Goal: Find specific page/section: Find specific page/section

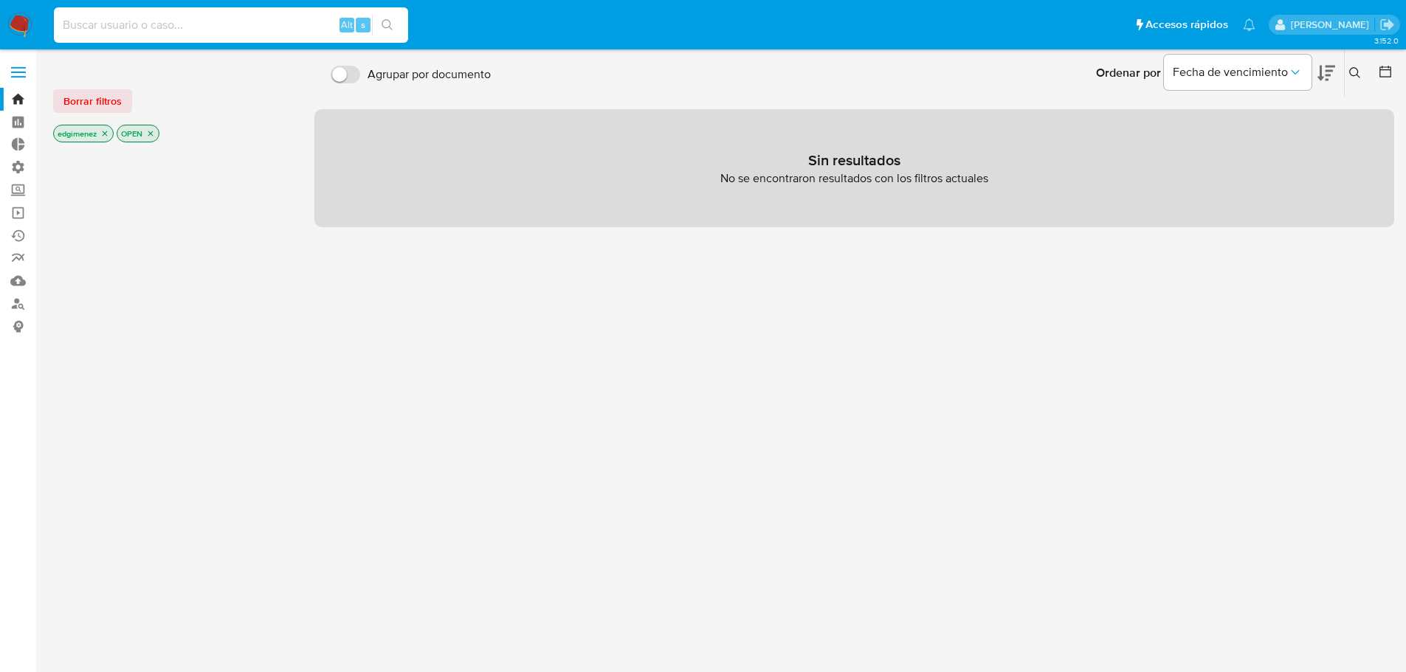
click at [149, 27] on input at bounding box center [231, 25] width 354 height 19
paste input "2596873059"
type input "2596873059"
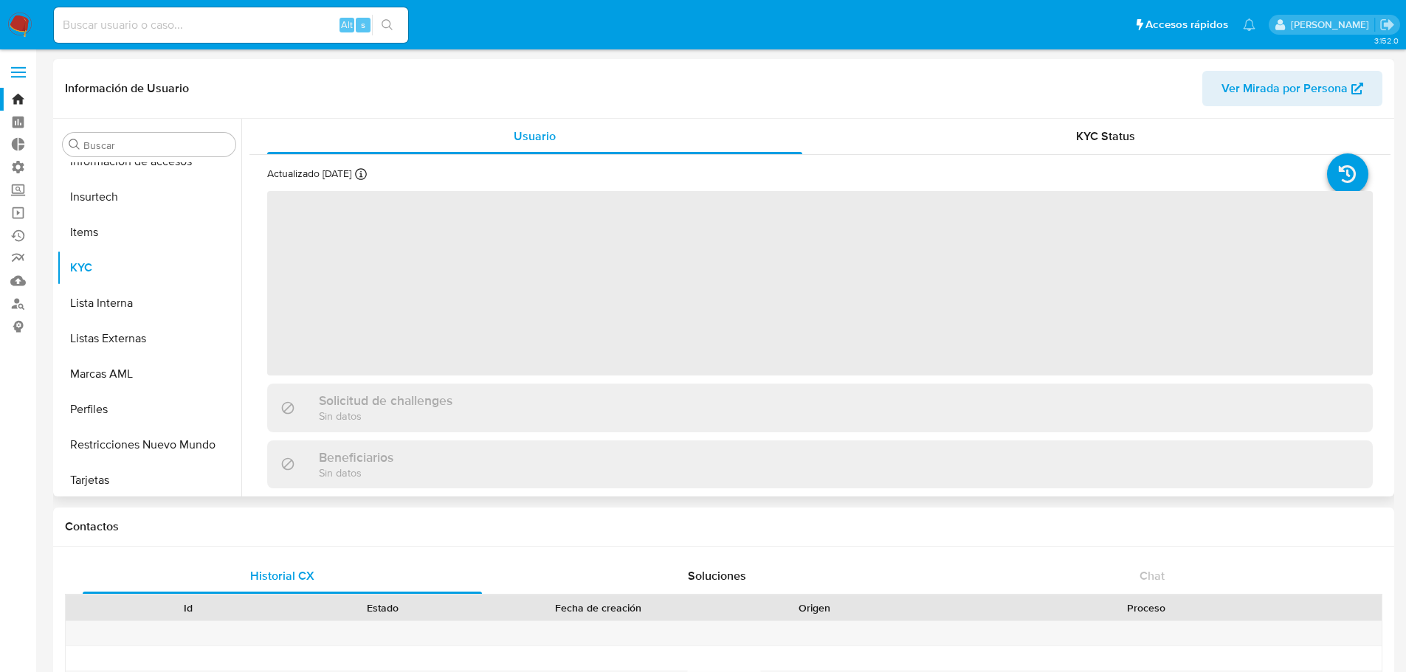
scroll to position [588, 0]
select select "10"
click at [131, 292] on button "Lista Interna" at bounding box center [143, 300] width 173 height 35
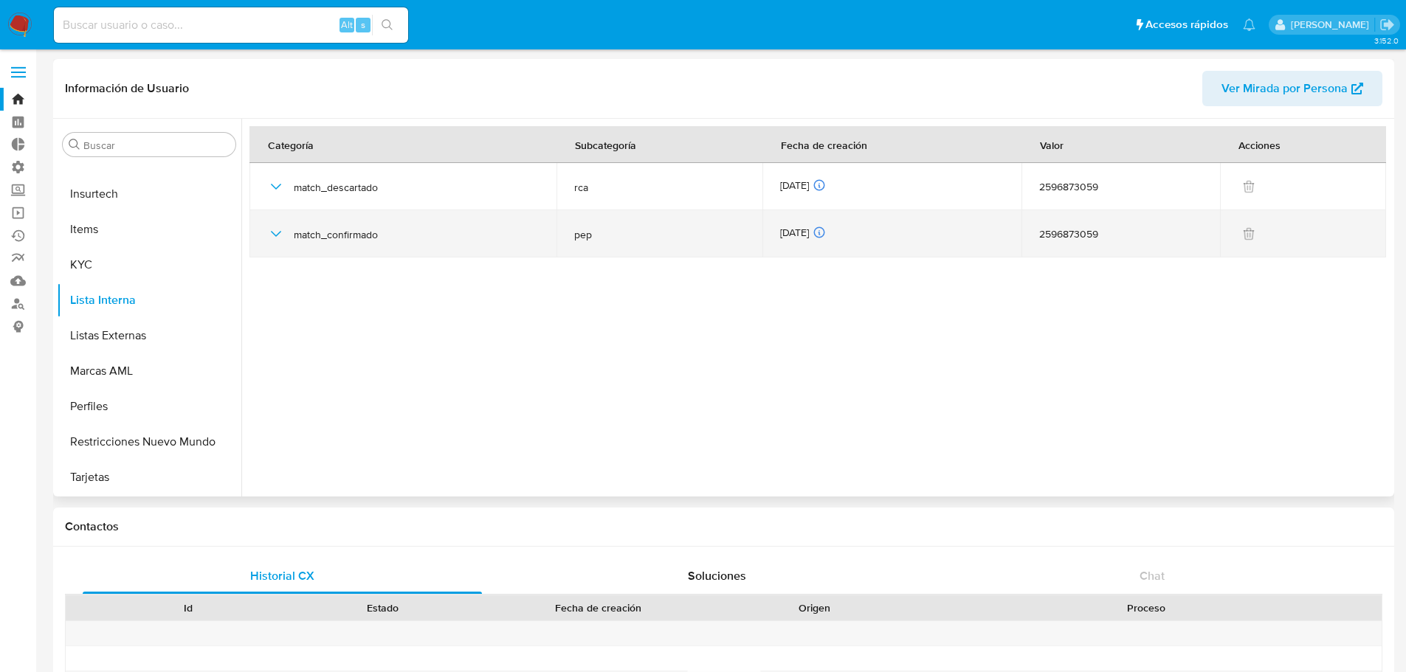
click at [276, 238] on icon "button" at bounding box center [276, 234] width 18 height 18
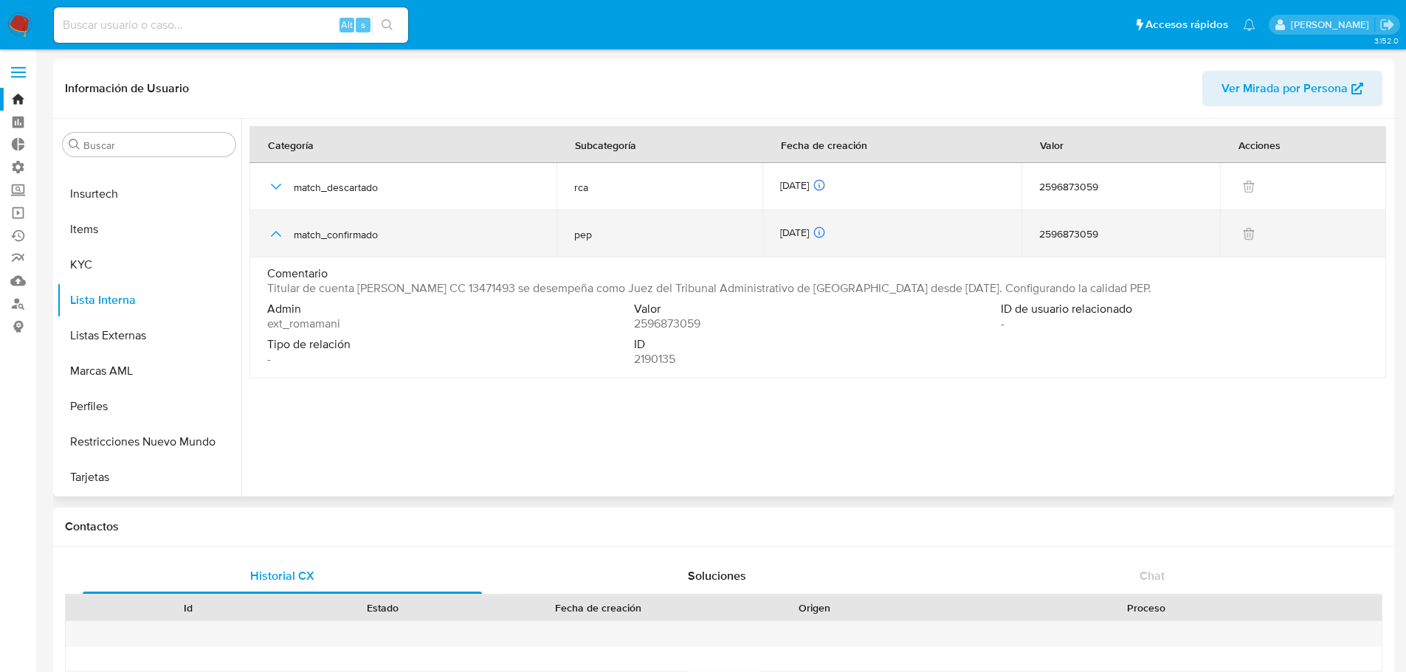
click at [276, 238] on icon "button" at bounding box center [276, 234] width 18 height 18
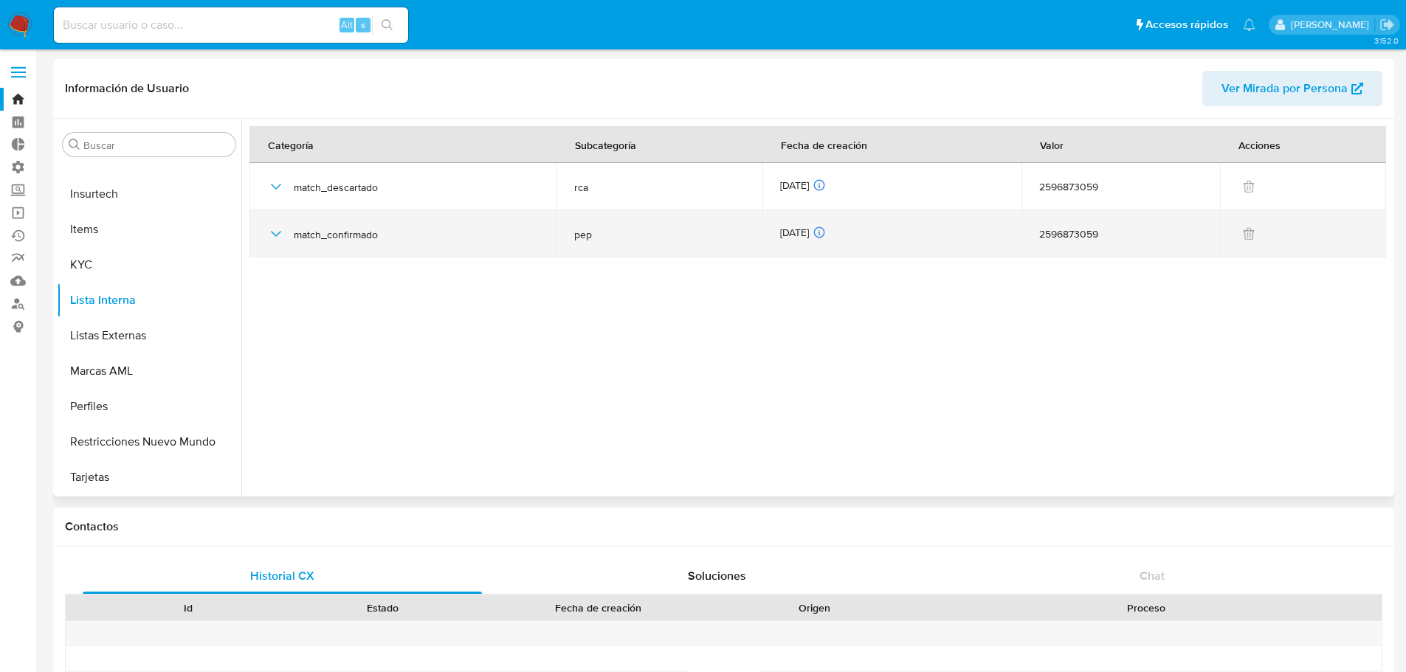
click at [276, 238] on icon "button" at bounding box center [276, 234] width 18 height 18
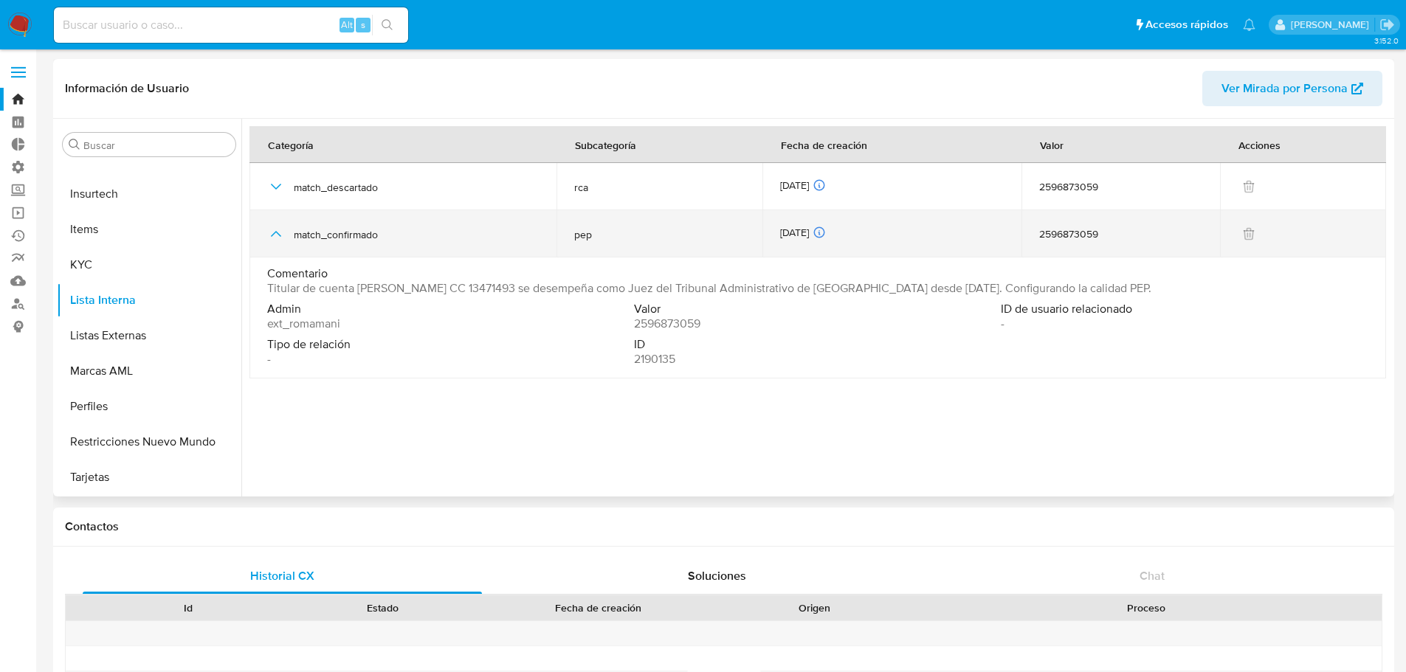
click at [276, 238] on icon "button" at bounding box center [276, 234] width 18 height 18
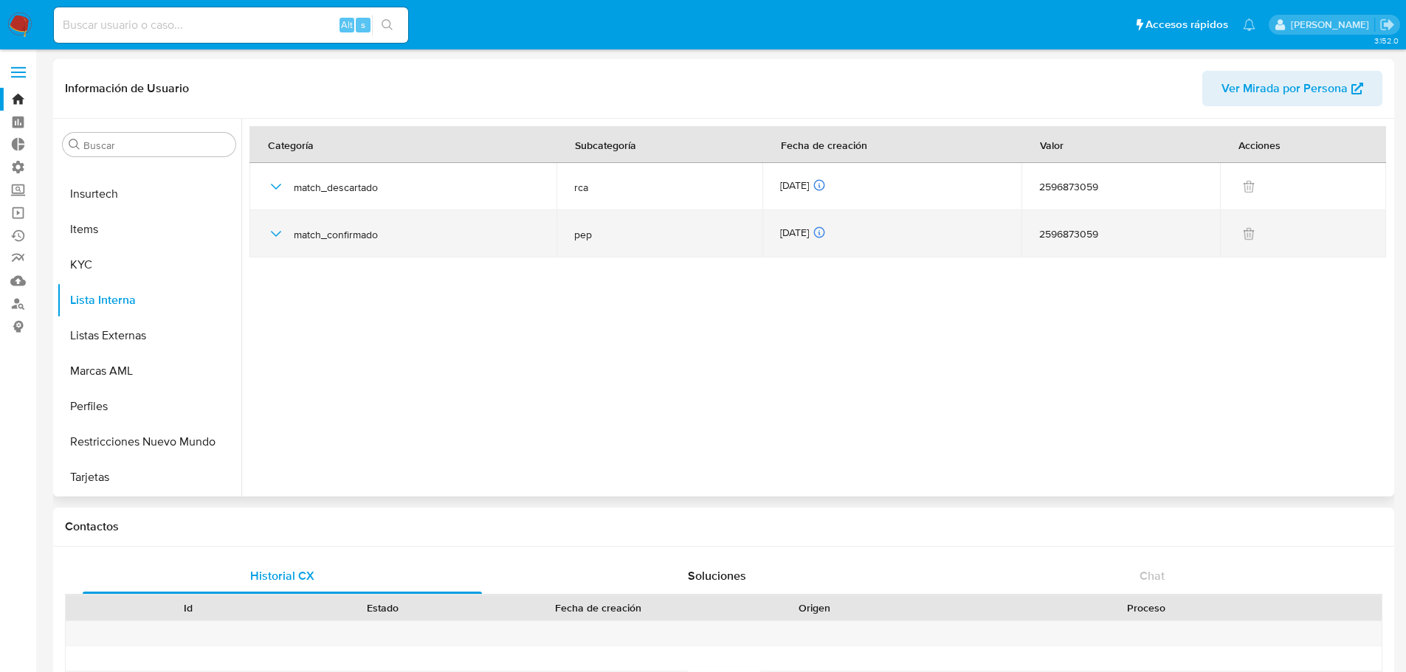
click at [276, 238] on icon "button" at bounding box center [276, 234] width 18 height 18
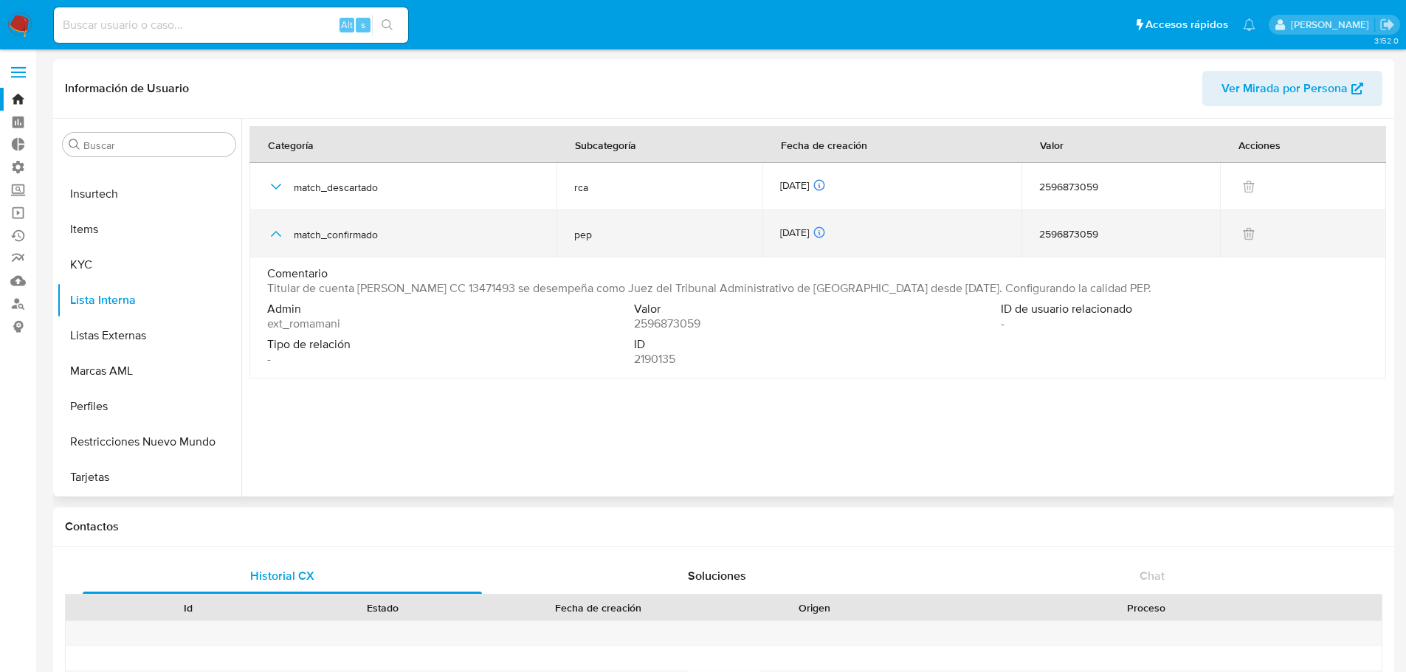
click at [279, 235] on icon "button" at bounding box center [276, 234] width 10 height 6
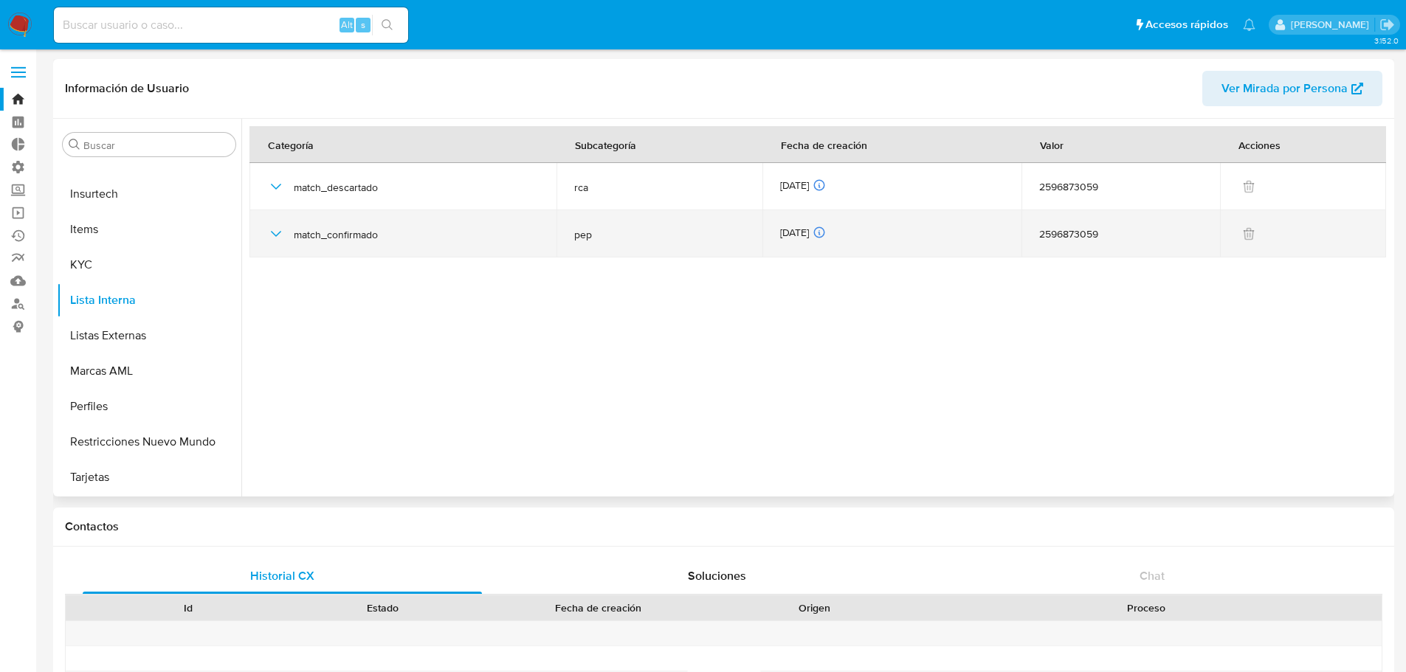
click at [279, 235] on icon "button" at bounding box center [276, 234] width 18 height 18
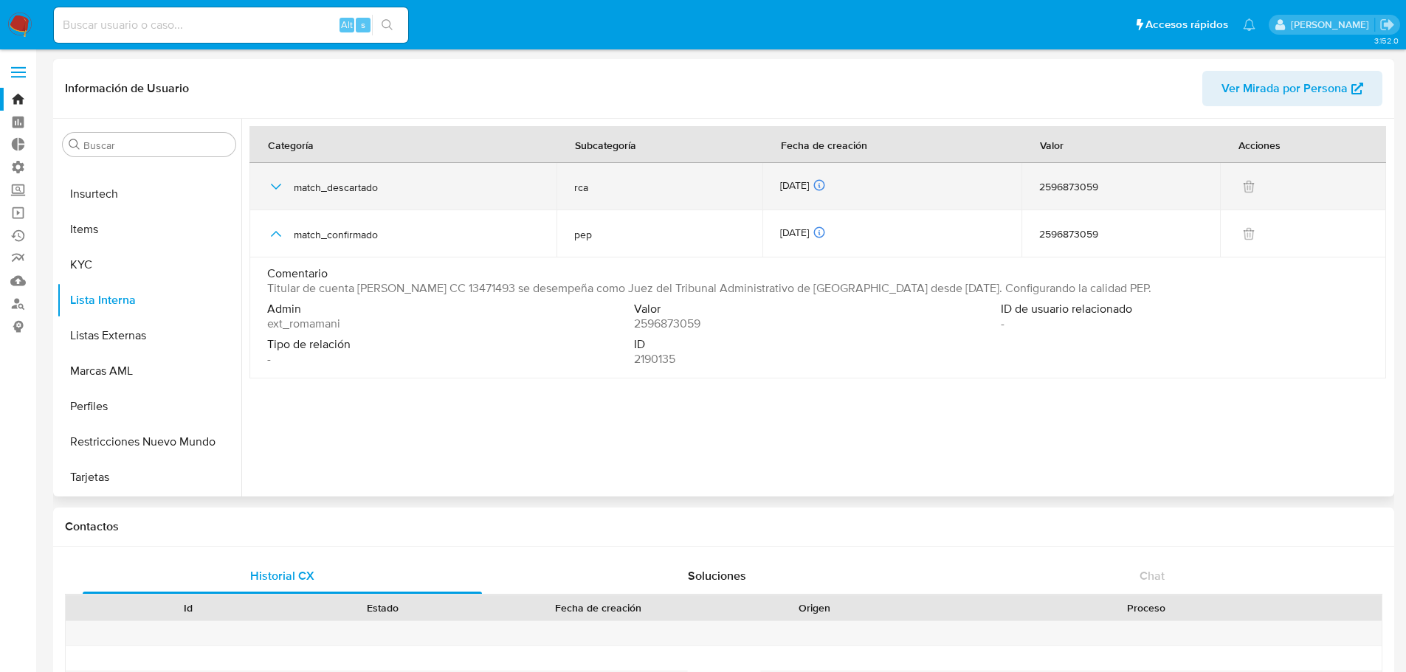
click at [269, 190] on icon "button" at bounding box center [276, 187] width 18 height 18
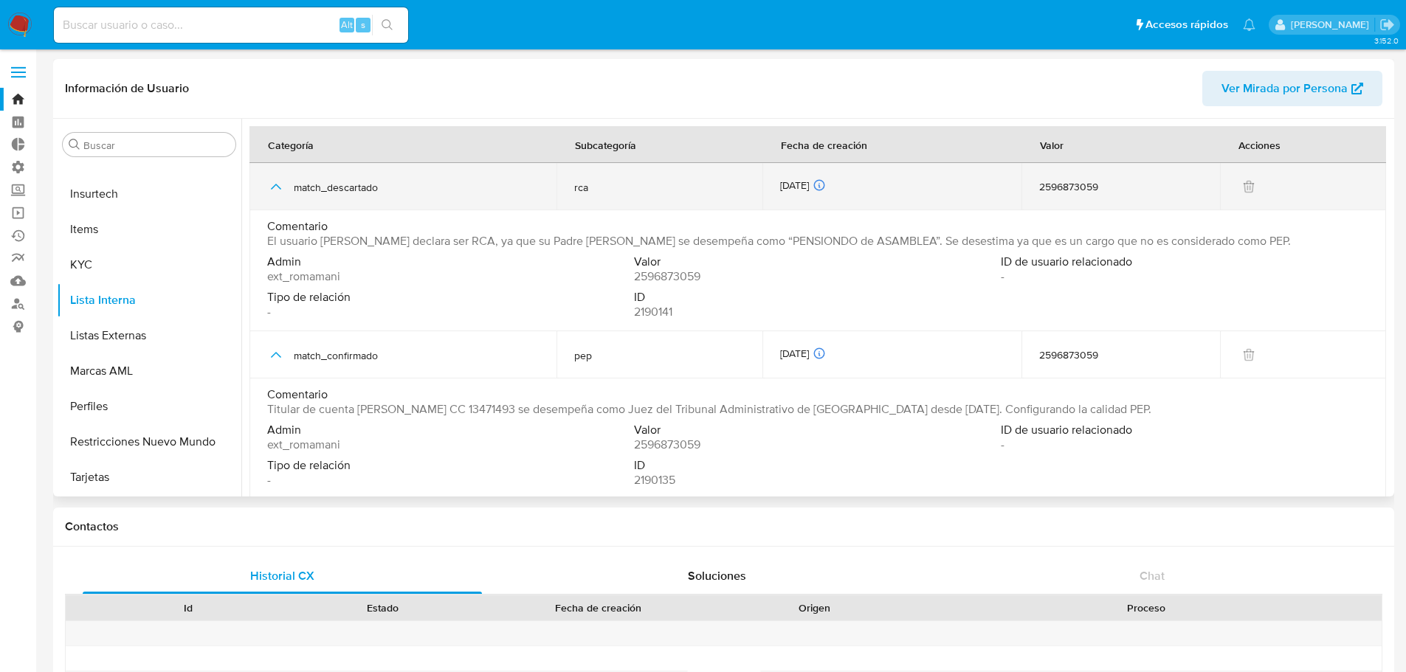
click at [269, 190] on icon "button" at bounding box center [276, 187] width 18 height 18
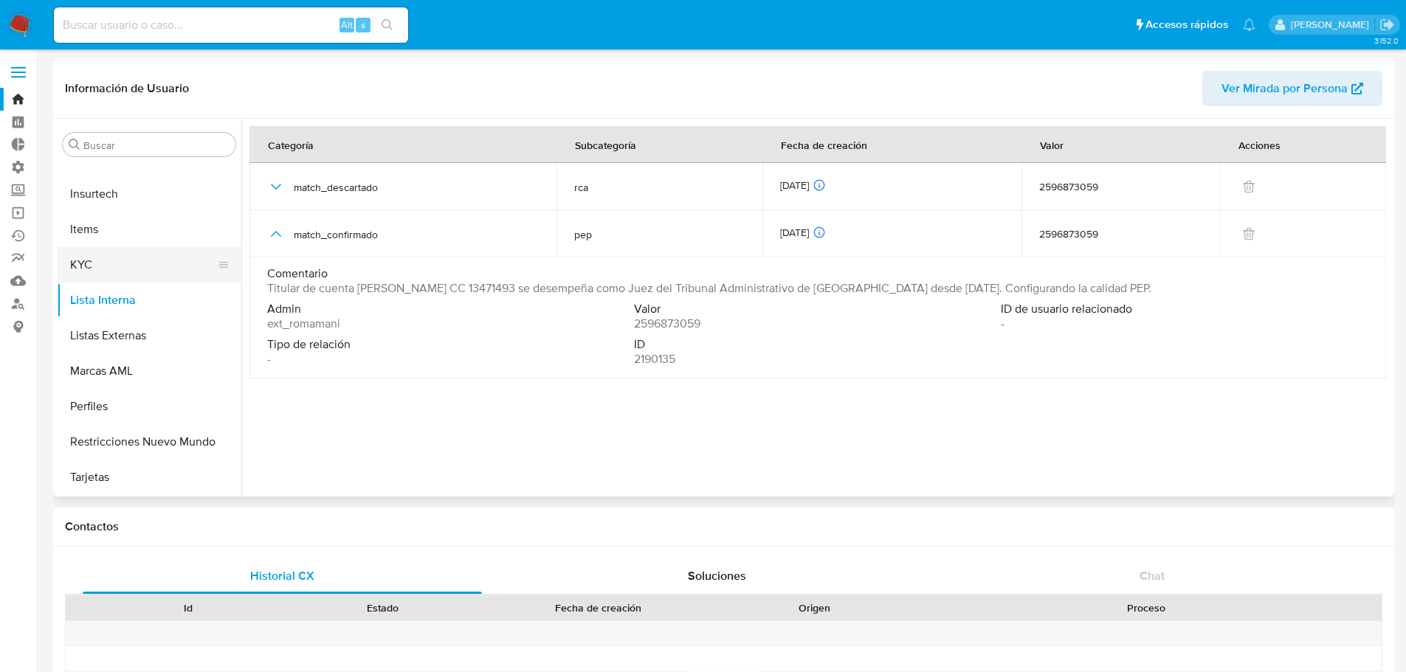
click at [83, 263] on button "KYC" at bounding box center [143, 264] width 173 height 35
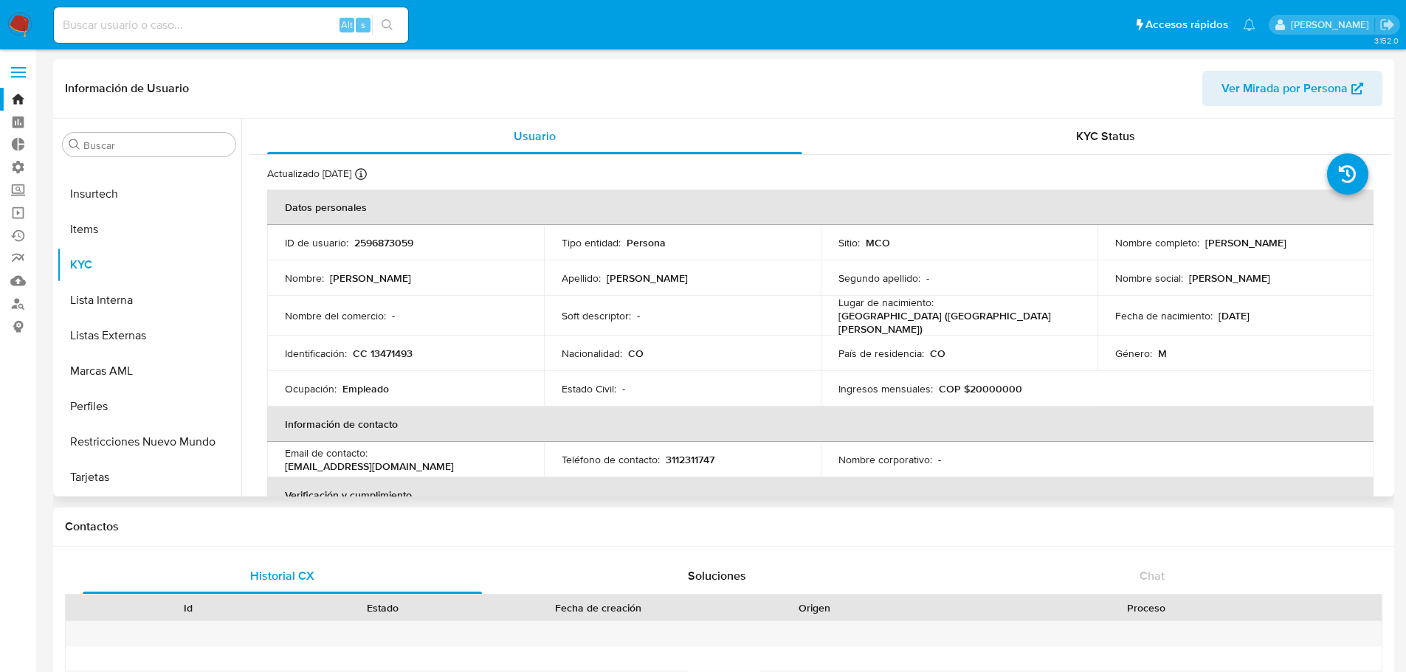
click at [371, 242] on p "2596873059" at bounding box center [383, 242] width 59 height 13
copy p "2596873059"
